Goal: Transaction & Acquisition: Subscribe to service/newsletter

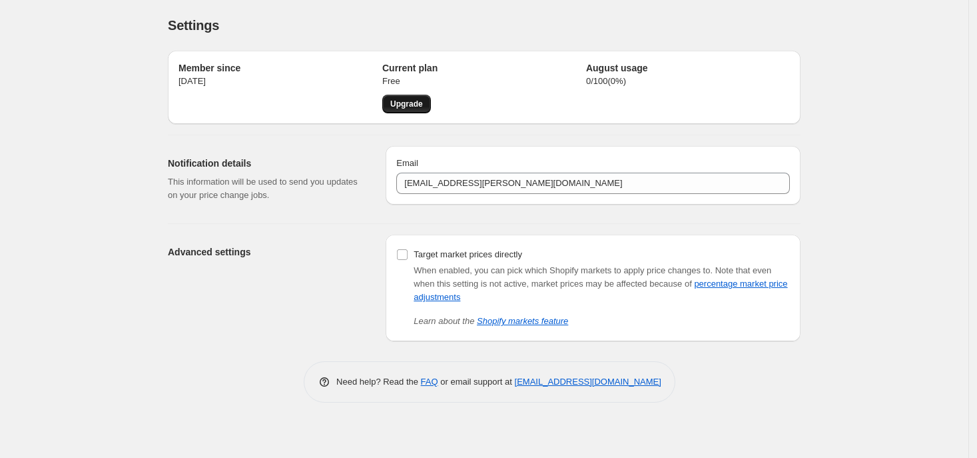
click at [404, 109] on link "Upgrade" at bounding box center [406, 104] width 49 height 19
drag, startPoint x: 833, startPoint y: 24, endPoint x: 833, endPoint y: -3, distance: 26.6
click at [833, 0] on html "Home Settings Plans Skip to content Settings. This page is ready Settings Membe…" at bounding box center [488, 229] width 977 height 458
